Goal: Task Accomplishment & Management: Use online tool/utility

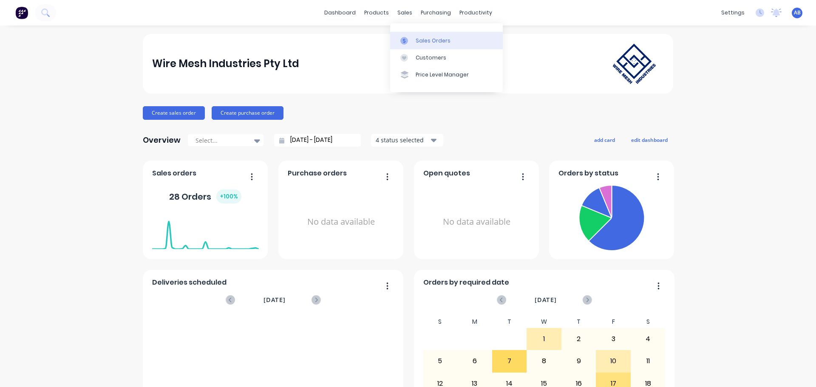
click at [430, 36] on link "Sales Orders" at bounding box center [446, 40] width 113 height 17
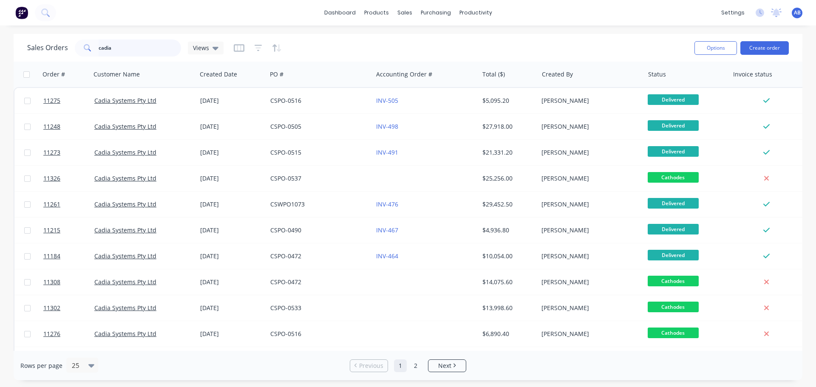
click at [119, 48] on input "cadia" at bounding box center [140, 48] width 83 height 17
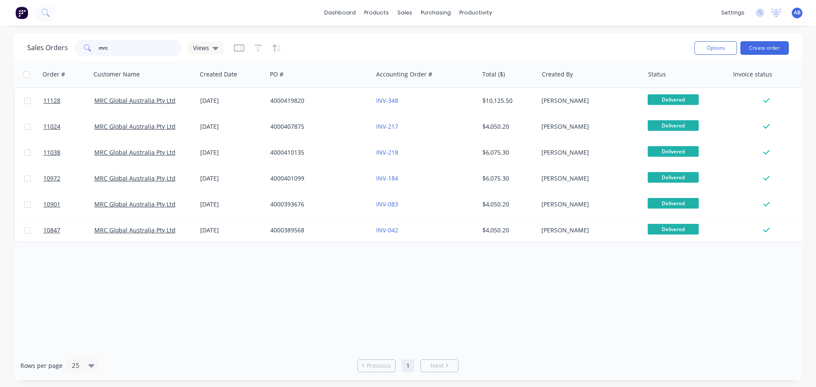
type input "mrc"
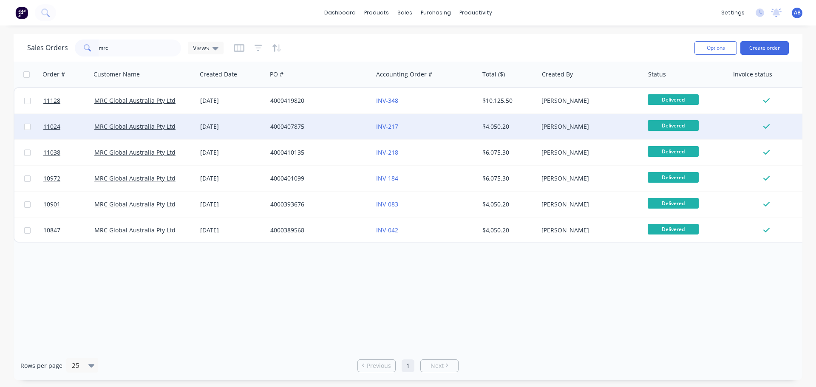
click at [448, 123] on div "INV-217" at bounding box center [423, 126] width 94 height 8
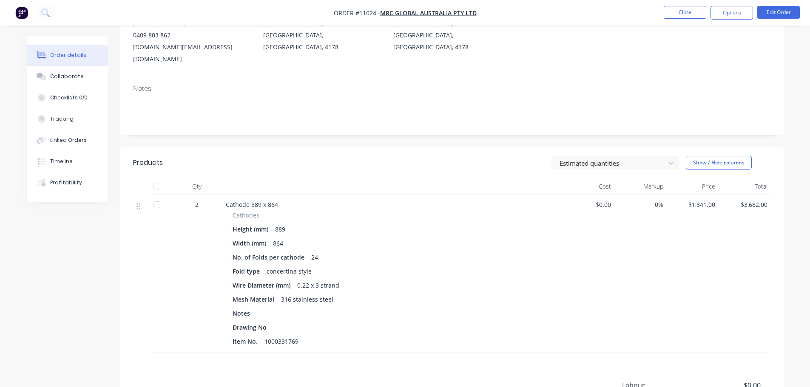
scroll to position [127, 0]
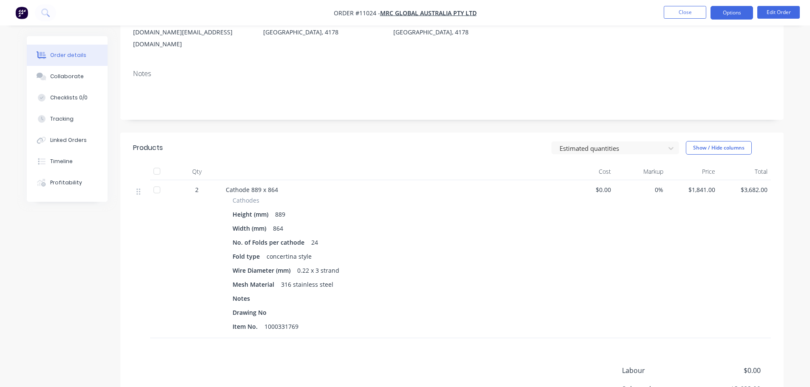
click at [736, 16] on button "Options" at bounding box center [731, 13] width 42 height 14
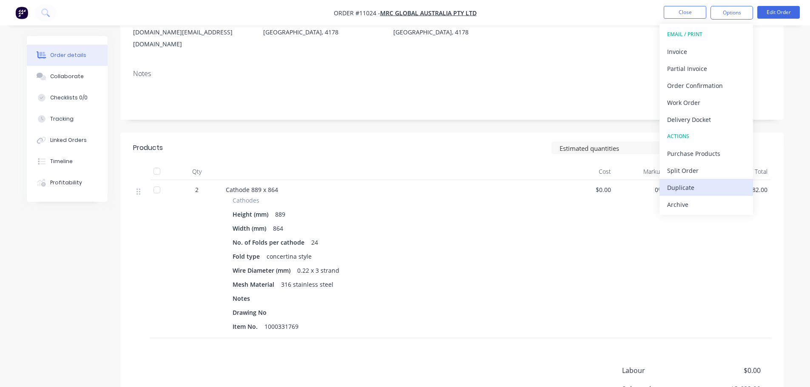
click at [684, 184] on div "Duplicate" at bounding box center [706, 187] width 78 height 12
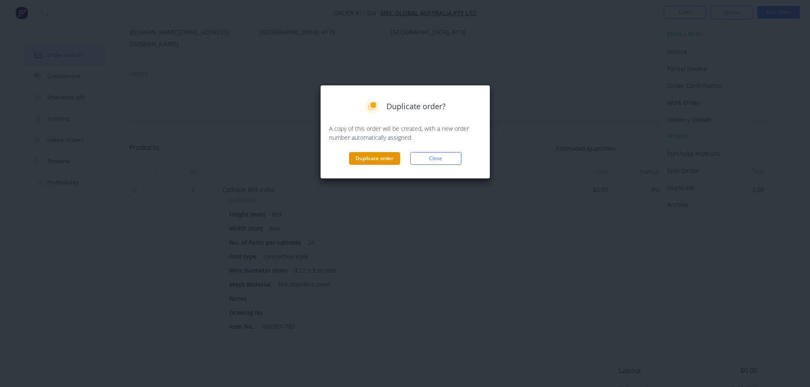
click at [364, 155] on button "Duplicate order" at bounding box center [374, 158] width 51 height 13
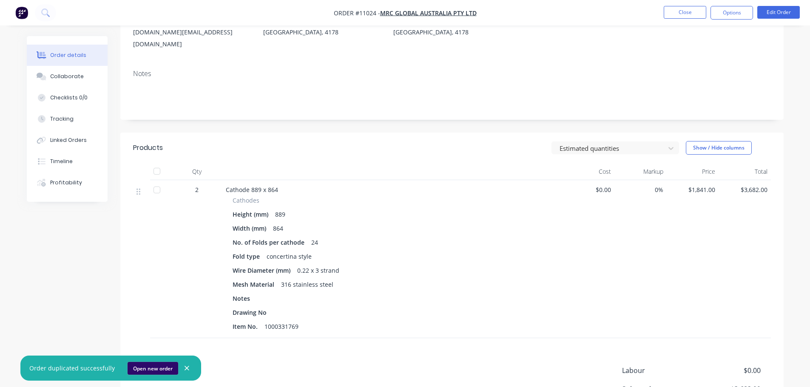
click at [148, 369] on button "Open new order" at bounding box center [152, 368] width 51 height 13
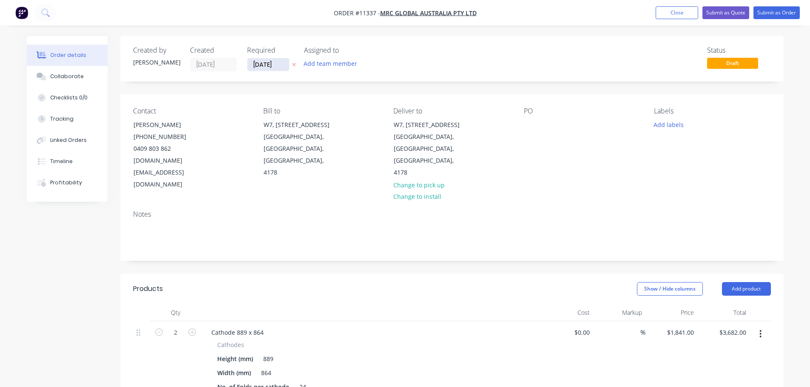
click at [275, 67] on input "01/10/25" at bounding box center [268, 64] width 42 height 13
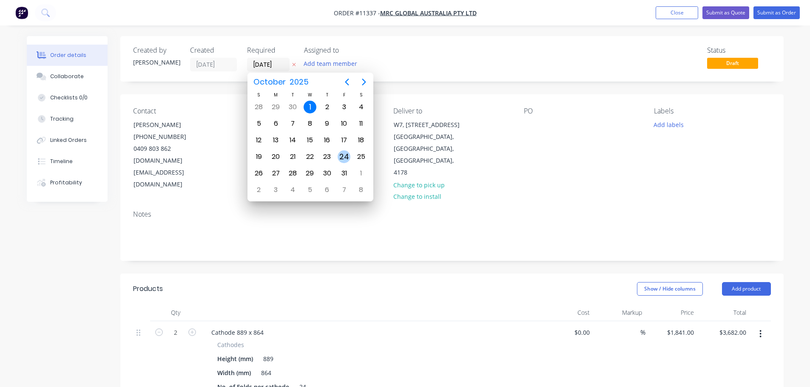
click at [346, 159] on div "24" at bounding box center [343, 156] width 13 height 13
type input "24/10/25"
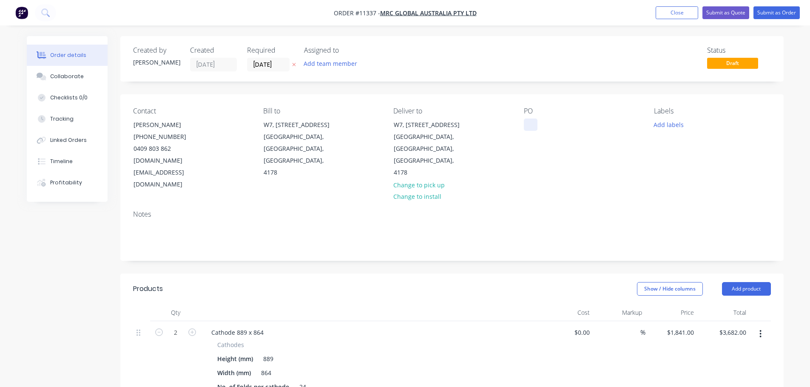
click at [529, 122] on div at bounding box center [531, 125] width 14 height 12
click at [540, 127] on div "400437" at bounding box center [541, 125] width 34 height 12
click at [559, 123] on div "4000437" at bounding box center [542, 125] width 37 height 12
click at [774, 12] on button "Submit as Order" at bounding box center [776, 12] width 46 height 13
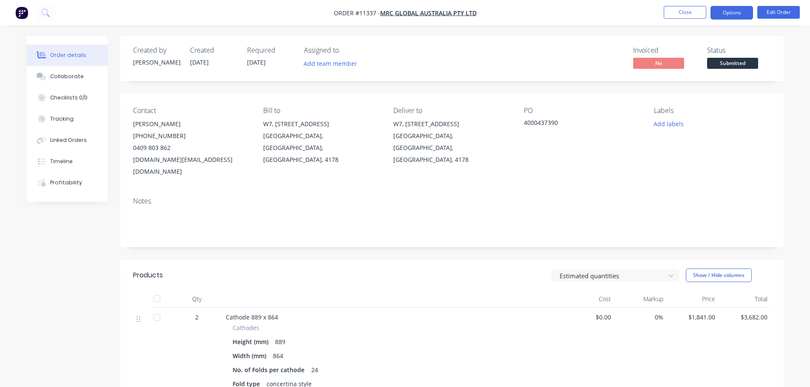
click at [724, 13] on button "Options" at bounding box center [731, 13] width 42 height 14
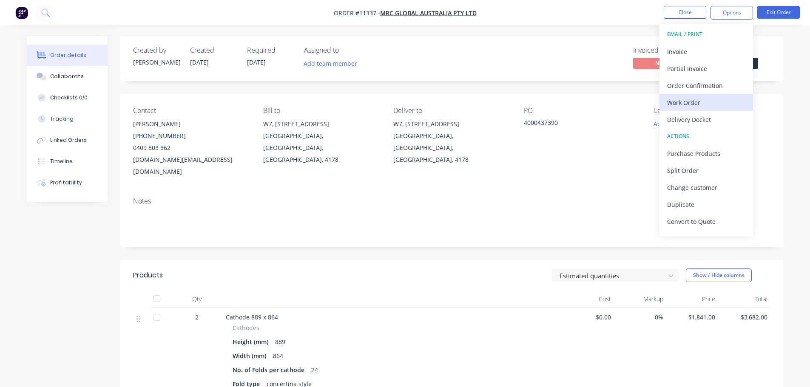
click at [689, 100] on div "Work Order" at bounding box center [706, 102] width 78 height 12
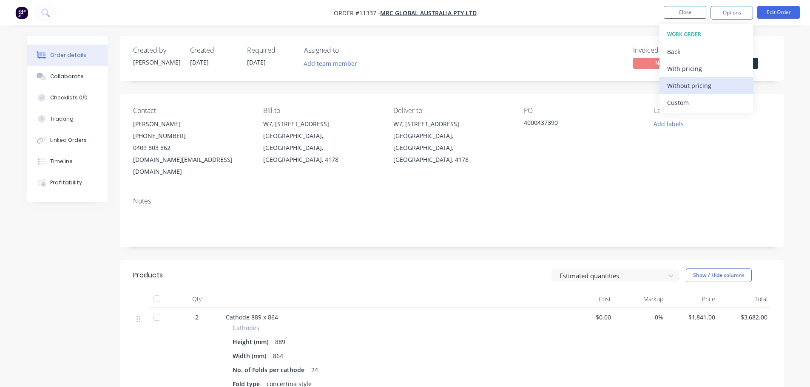
click at [692, 83] on div "Without pricing" at bounding box center [706, 85] width 78 height 12
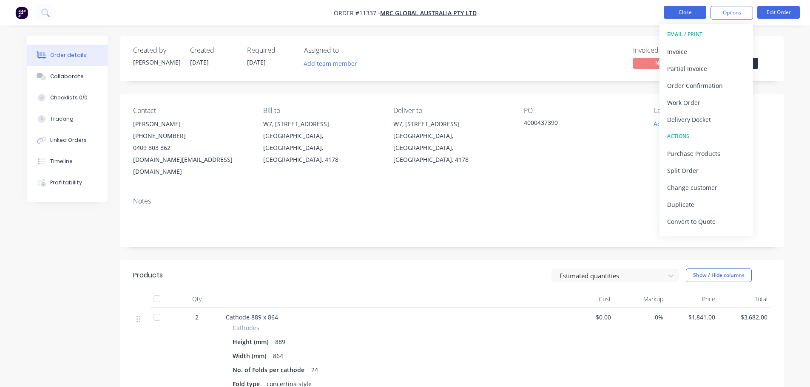
click at [689, 14] on button "Close" at bounding box center [684, 12] width 42 height 13
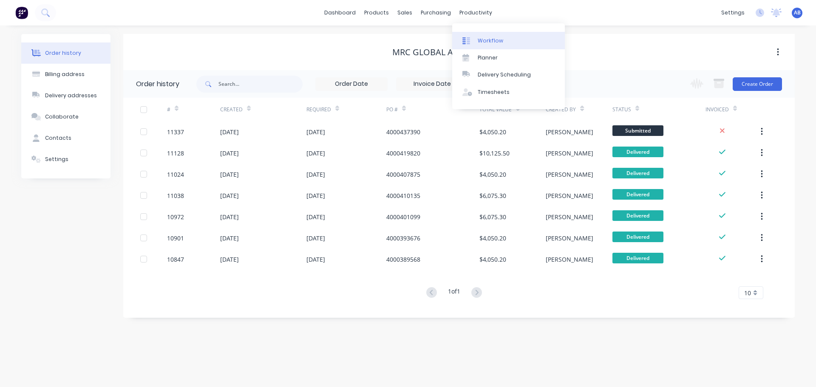
click at [480, 37] on div "Workflow" at bounding box center [490, 41] width 25 height 8
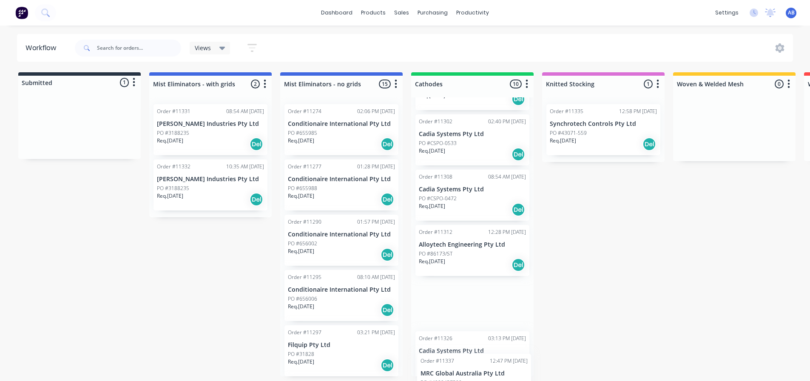
scroll to position [332, 0]
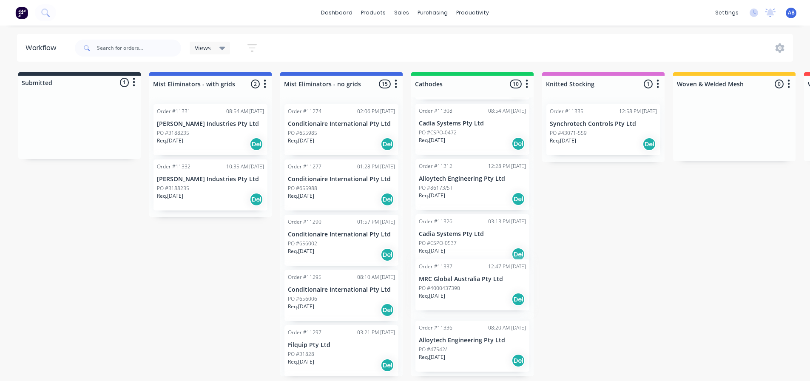
drag, startPoint x: 56, startPoint y: 125, endPoint x: 452, endPoint y: 285, distance: 427.1
click at [452, 285] on div "Submitted 1 Status colour #273444 hex #273444 Save Cancel Summaries Total order…" at bounding box center [579, 224] width 1171 height 304
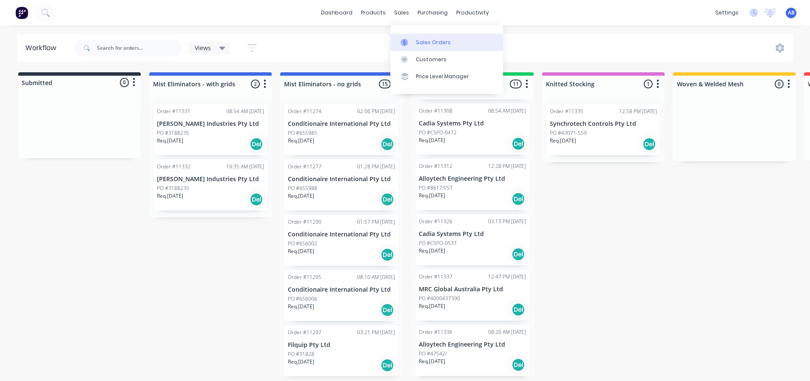
click at [418, 39] on div "Sales Orders" at bounding box center [433, 43] width 35 height 8
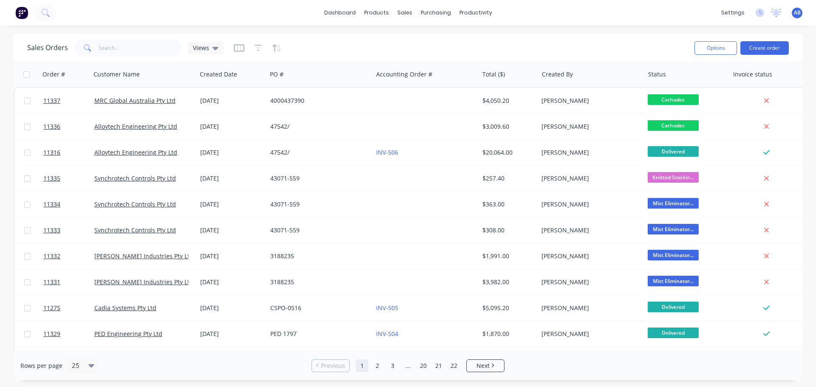
click at [20, 17] on img at bounding box center [21, 12] width 13 height 13
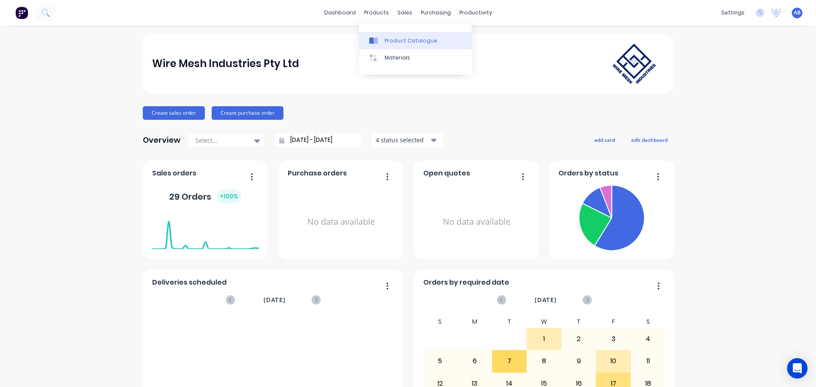
click at [393, 39] on div "Product Catalogue" at bounding box center [411, 41] width 53 height 8
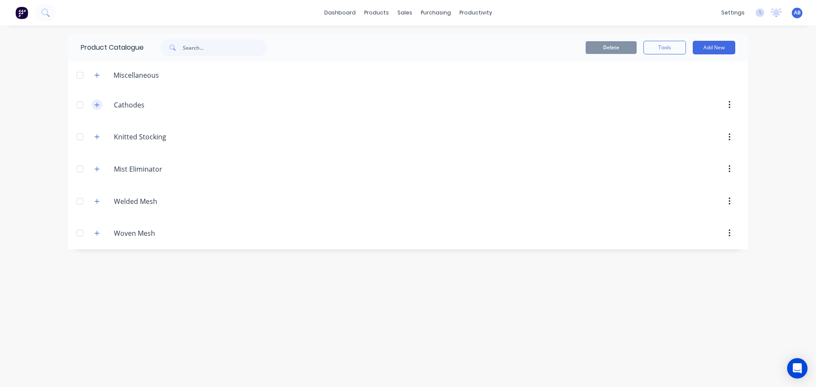
click at [98, 108] on icon "button" at bounding box center [96, 105] width 5 height 6
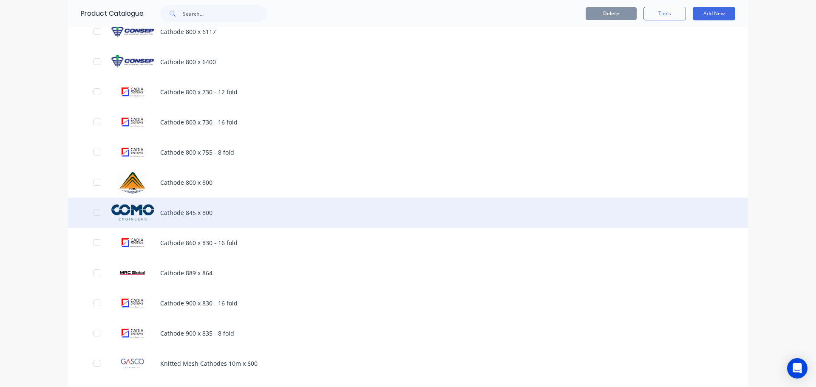
scroll to position [765, 0]
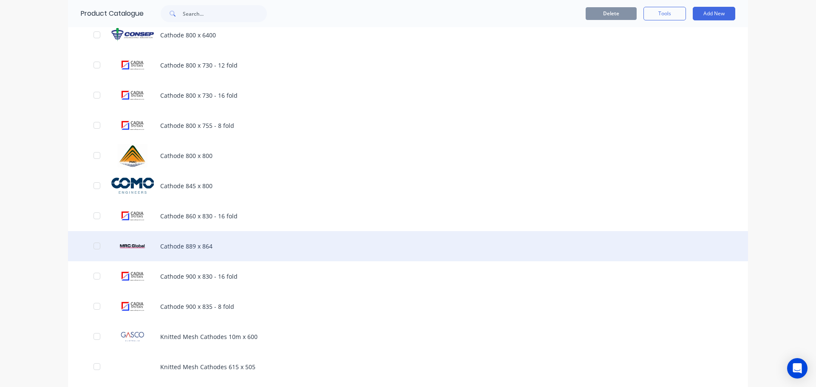
click at [158, 248] on div "Cathode 889 x 864" at bounding box center [408, 246] width 680 height 30
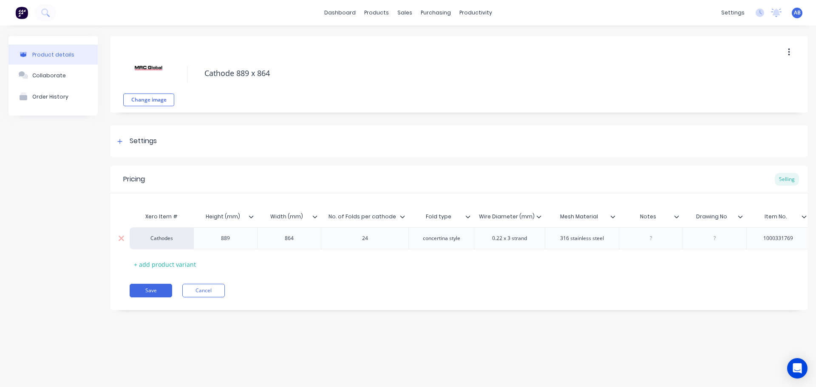
click at [650, 242] on div at bounding box center [650, 238] width 42 height 11
click at [157, 302] on button "Save" at bounding box center [151, 295] width 42 height 14
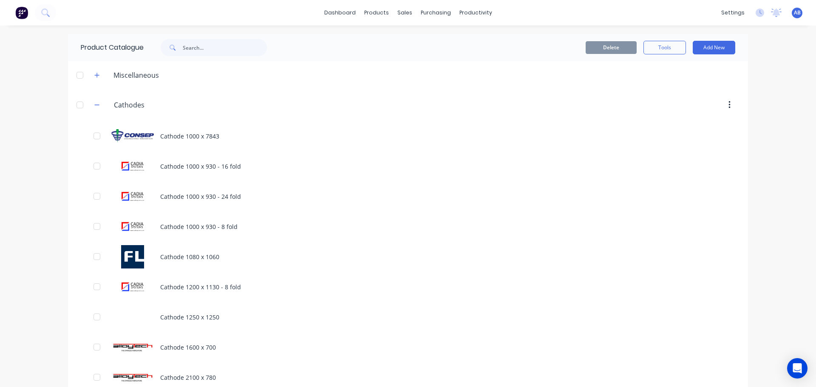
click at [21, 14] on img at bounding box center [21, 12] width 13 height 13
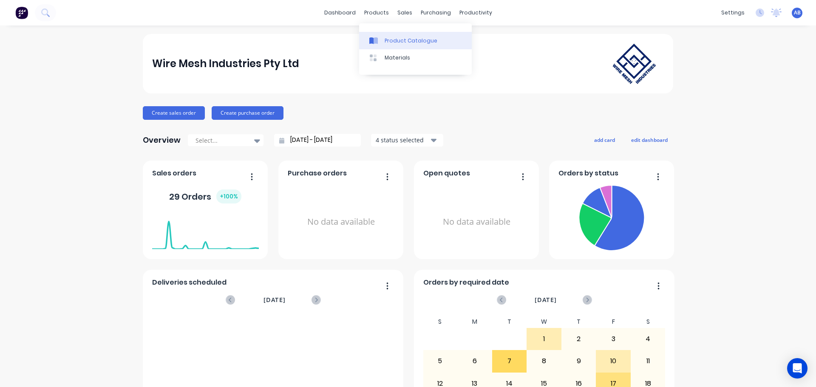
click at [399, 39] on div "Product Catalogue" at bounding box center [411, 41] width 53 height 8
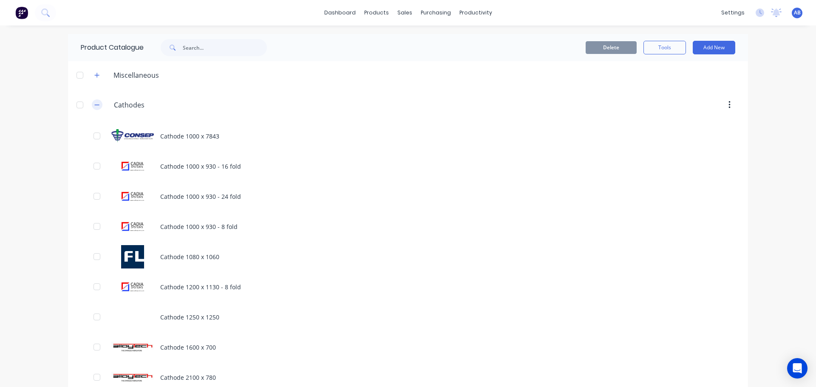
click at [98, 106] on button "button" at bounding box center [97, 104] width 11 height 11
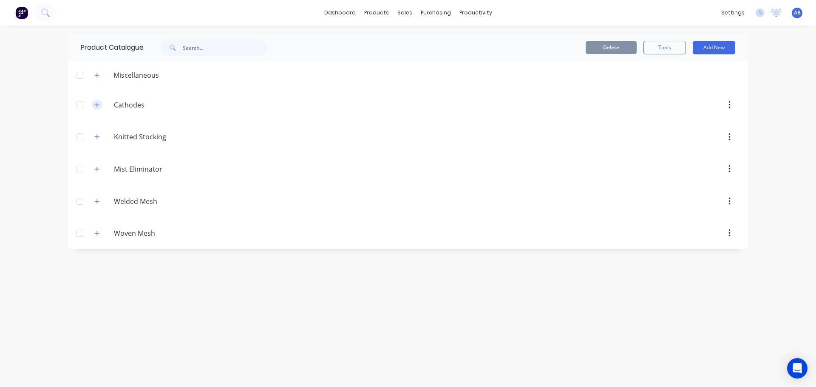
click at [95, 105] on icon "button" at bounding box center [96, 105] width 5 height 6
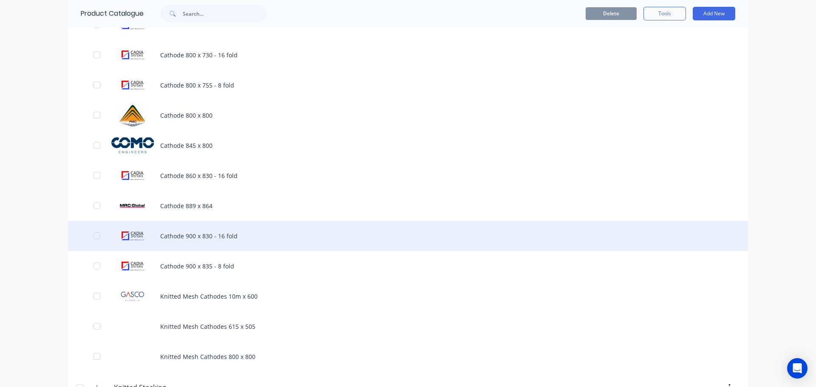
scroll to position [807, 0]
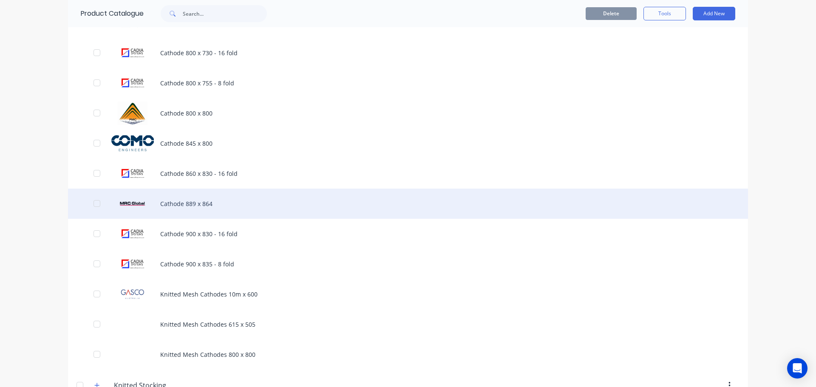
click at [161, 201] on div "Cathode 889 x 864" at bounding box center [408, 204] width 680 height 30
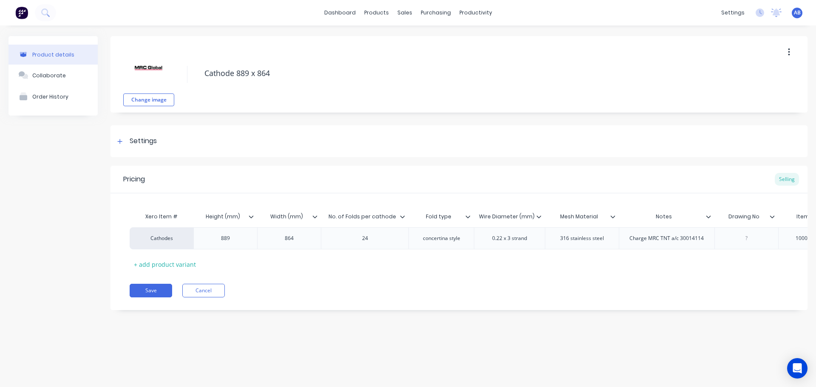
type textarea "x"
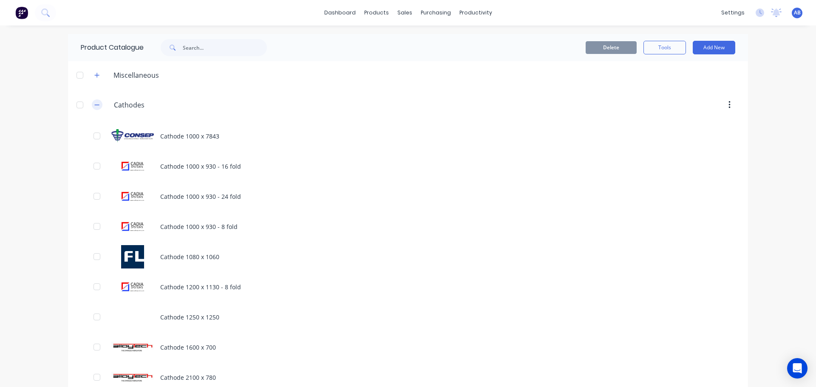
click at [94, 105] on icon "button" at bounding box center [96, 105] width 5 height 6
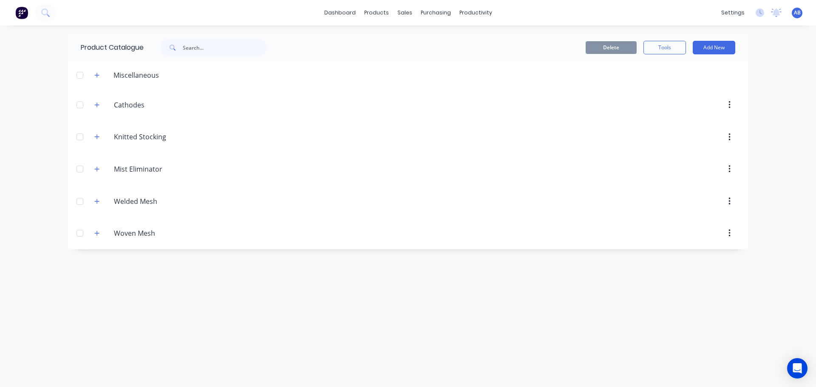
click at [25, 17] on img at bounding box center [21, 12] width 13 height 13
